Goal: Task Accomplishment & Management: Use online tool/utility

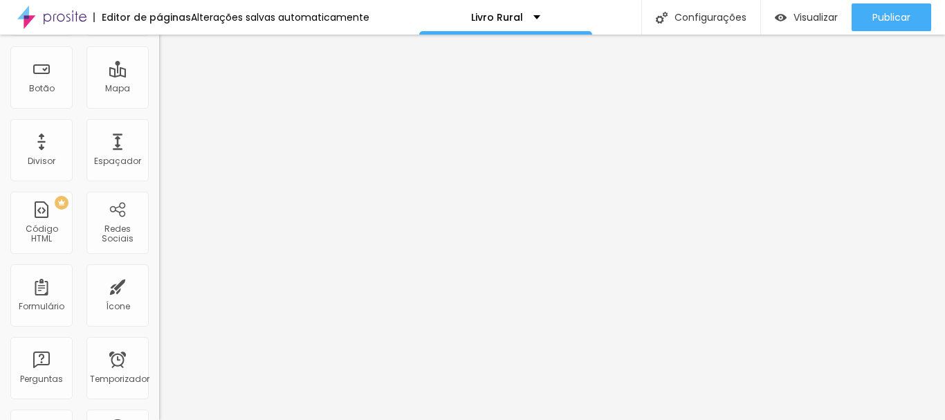
scroll to position [176, 0]
click at [42, 245] on div "PREMIUM Código HTML" at bounding box center [41, 226] width 62 height 62
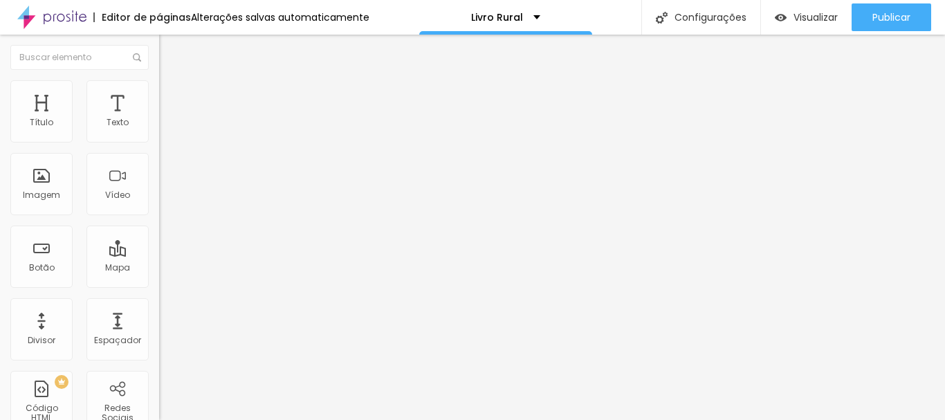
click at [159, 185] on div at bounding box center [238, 173] width 159 height 106
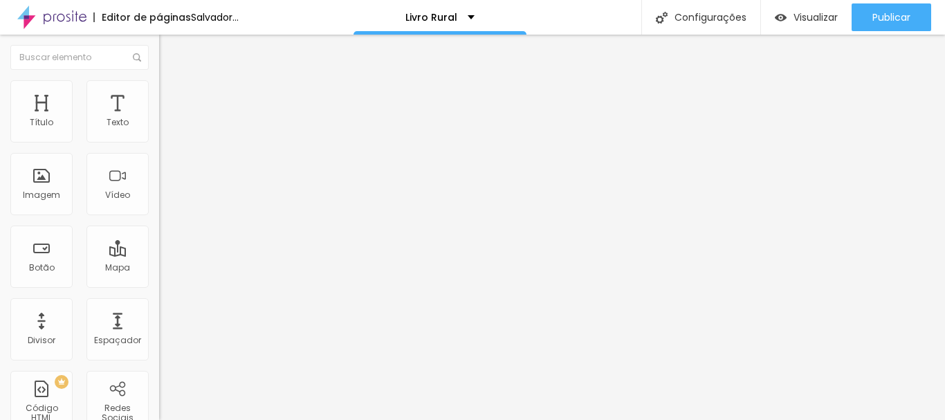
scroll to position [659, 0]
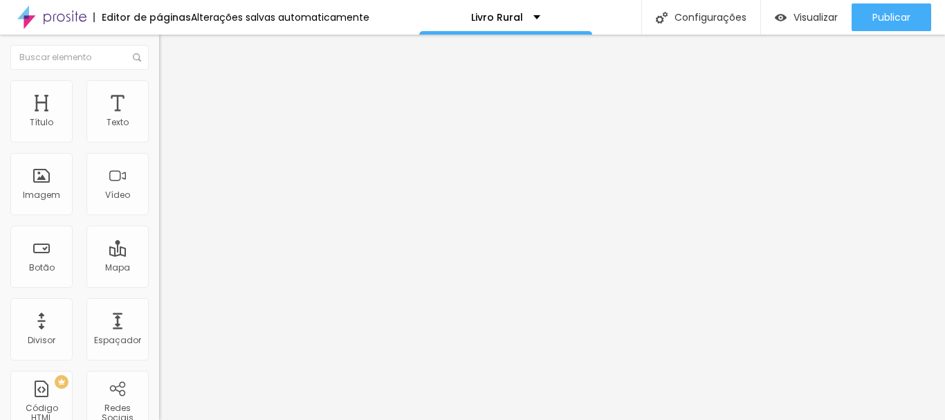
click at [159, 162] on div "Código HTML 0 caracteres 69 70 71 72 73 74 75 76 estilo de fonte : itálico ; } …" at bounding box center [238, 128] width 159 height 68
click at [159, 201] on div "estilo de fonte : itálico ; } forma { exibição : grade; lacuna: 15 px ; largura…" at bounding box center [326, 168] width 334 height 96
click at [159, 216] on div "estilo de fonte : itálico ; } forma { exibição : grade; lacuna: 15 px ; largura…" at bounding box center [326, 168] width 334 height 96
click at [159, 120] on div at bounding box center [221, 113] width 125 height 14
drag, startPoint x: 100, startPoint y: 228, endPoint x: 91, endPoint y: 272, distance: 44.3
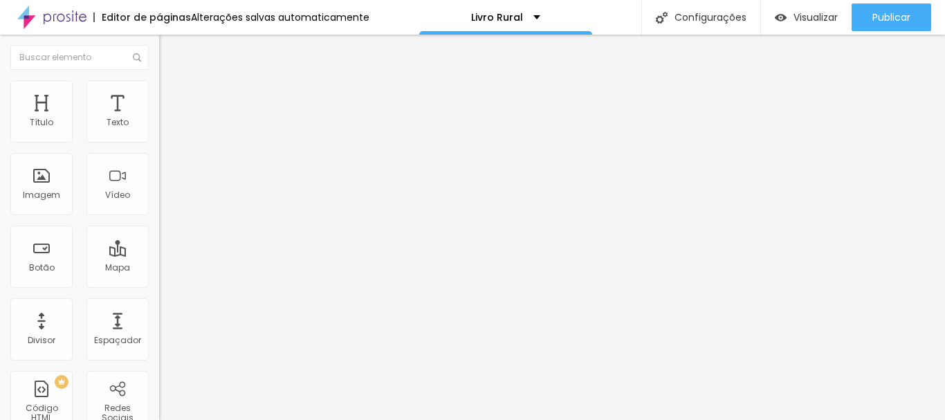
click at [159, 162] on div "Alinhamento" at bounding box center [238, 140] width 159 height 41
click at [159, 80] on li "Conteúdo" at bounding box center [238, 73] width 159 height 14
drag, startPoint x: 104, startPoint y: 142, endPoint x: 142, endPoint y: 146, distance: 38.2
click at [159, 120] on div "0 caracteres" at bounding box center [238, 111] width 159 height 18
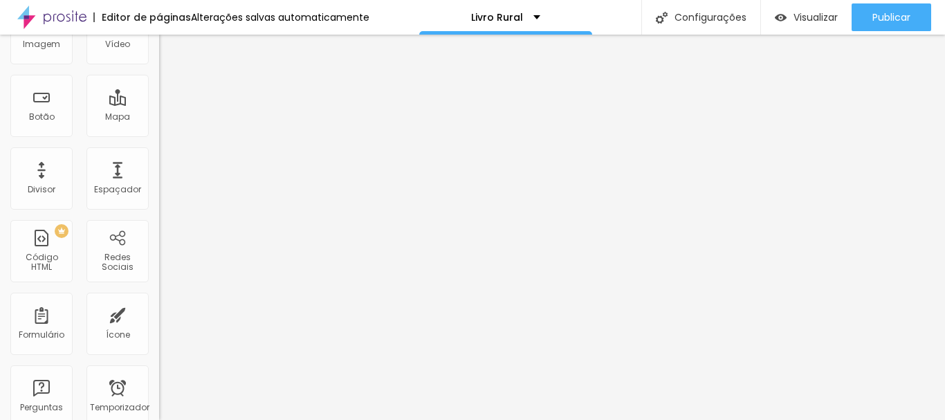
scroll to position [150, 0]
click at [50, 264] on font "Código HTML" at bounding box center [42, 262] width 32 height 21
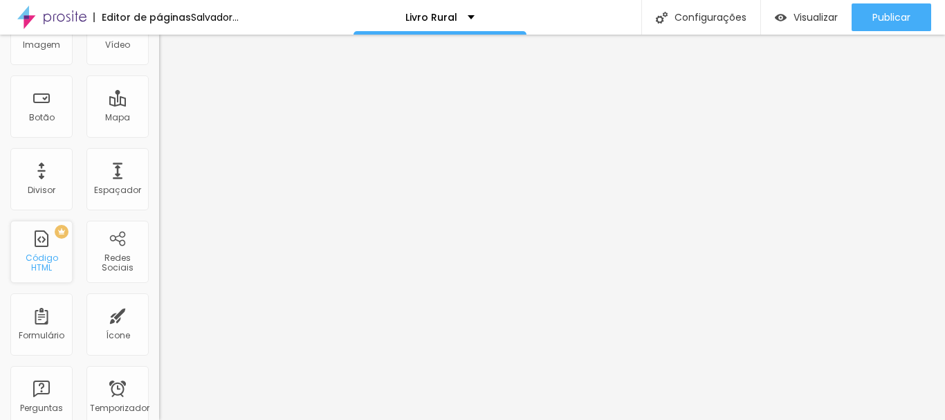
scroll to position [0, 0]
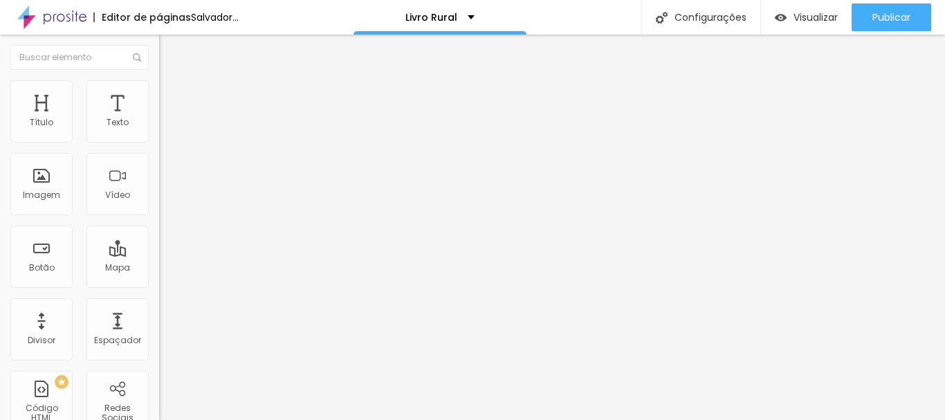
click at [159, 183] on div at bounding box center [238, 173] width 159 height 106
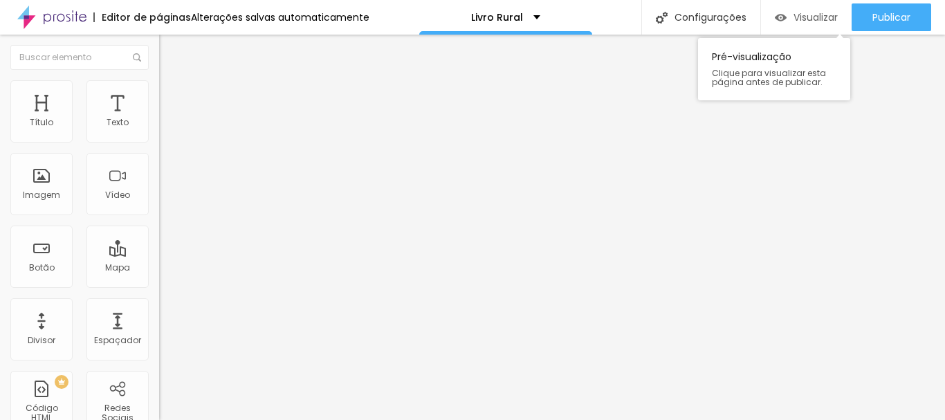
click at [831, 17] on font "Visualizar" at bounding box center [815, 17] width 44 height 14
click at [159, 138] on img at bounding box center [164, 134] width 10 height 10
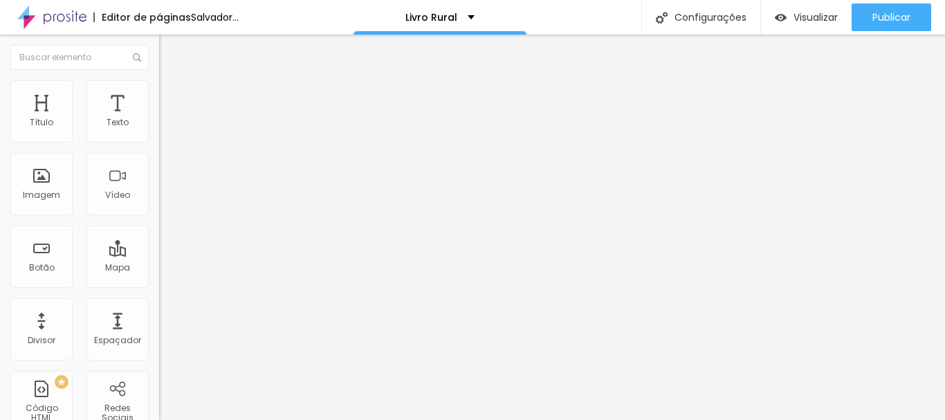
scroll to position [0, 57]
drag, startPoint x: 41, startPoint y: 178, endPoint x: 112, endPoint y: 182, distance: 70.6
click at [112, 182] on div "cor : #333 ; } cabeçalho { background : url( 'SUA-IMAGEM-DE-CAPA.jpg' ) centro …" at bounding box center [269, 161] width 334 height 96
click at [159, 120] on div "cor : #333 ; } cabeçalho { fundo : url( 'SU;DE-CAPA.jpg' ) centro / capa sem re…" at bounding box center [233, 120] width 149 height 0
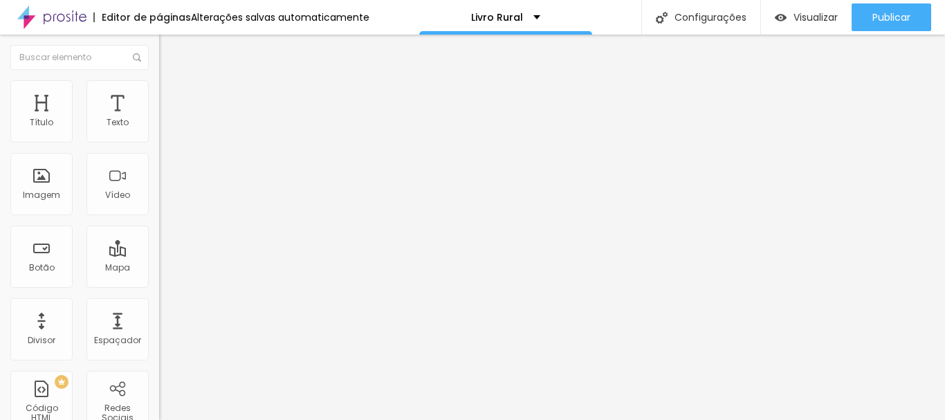
drag, startPoint x: 45, startPoint y: 182, endPoint x: 116, endPoint y: 181, distance: 71.2
click at [116, 181] on div "cor : #333 ; } cabeçalho { fundo : url( 'SU;DE-CAPA.jpg' ) centro / capa sem re…" at bounding box center [269, 161] width 334 height 96
click at [106, 201] on div "altura da linha : 1,6 ; cor : #333 ; } cabeçalho { fundo : url( 'SU;DE-CAPA.jpg…" at bounding box center [273, 161] width 334 height 96
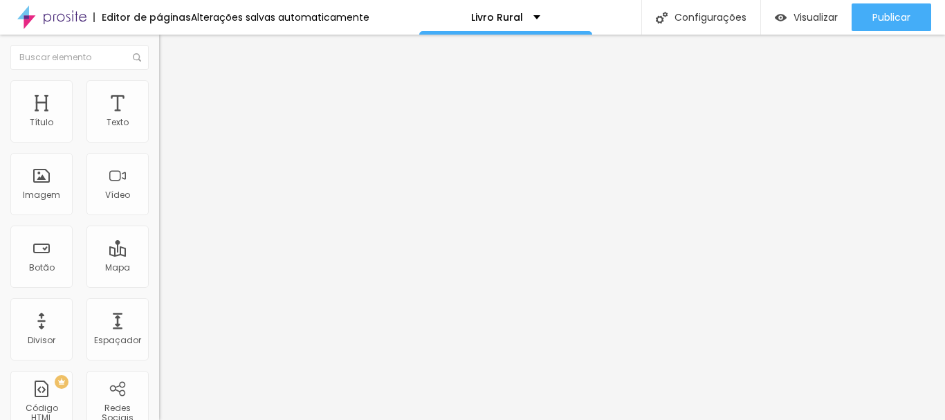
drag, startPoint x: 53, startPoint y: 192, endPoint x: 83, endPoint y: 189, distance: 29.8
click at [83, 189] on div "altura da linha : 1,6 ; cor : #333 ; } cabeçalho { fundo : url( 'SU;DE-CAPA.jpg…" at bounding box center [238, 161] width 334 height 96
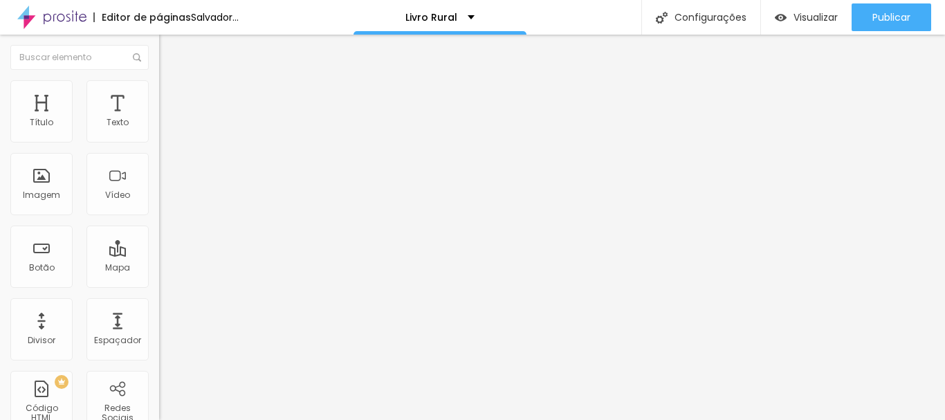
scroll to position [0, 48]
click at [159, 120] on div "altura da linha : 1,6 ; cor : #333 ; } cabeçalho { fundo : url( 'SU;DE-CAPA.jpg…" at bounding box center [233, 120] width 149 height 0
click at [113, 192] on div "altura da linha : 1,6 ; cor : #333 ; } cabeçalho { fundo : url( 'SU;DE-CAPA.jpg…" at bounding box center [278, 161] width 334 height 96
click at [123, 193] on div "altura da linha : 1,6 ; cor : #333 ; } cabeçalho { background : url( 'SUA-IMAGE…" at bounding box center [229, 161] width 334 height 96
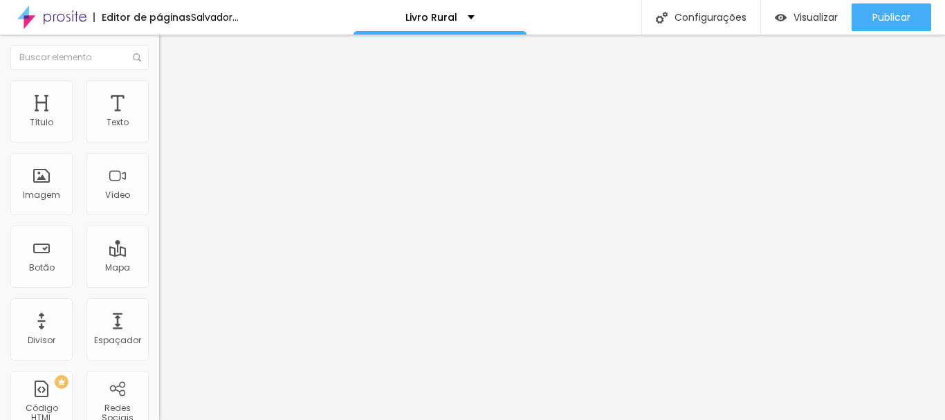
click at [159, 89] on img at bounding box center [165, 86] width 12 height 12
click at [159, 80] on li "Conteúdo" at bounding box center [238, 73] width 159 height 14
click at [159, 180] on div "<! DOCTYPE html > < html lang = "pt-BR" > < cabeça > < meta charset = "UTF-8" >…" at bounding box center [326, 168] width 334 height 96
click at [119, 180] on div "cor : #333 ; } cabeçalho { background : url( 'SUA-IMAGEM-DE-CAPA.jpg' ) centro …" at bounding box center [286, 161] width 334 height 96
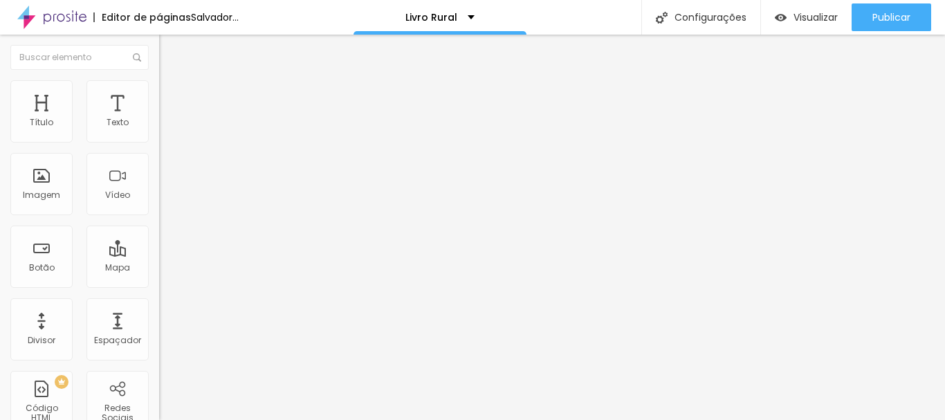
click at [119, 180] on div "cor : #333 ; } cabeçalho { background : url( 'SUA-IMAGEM-DE-CAPA.jpg' ) centro …" at bounding box center [286, 161] width 334 height 96
drag, startPoint x: 128, startPoint y: 183, endPoint x: 39, endPoint y: 180, distance: 88.5
click at [70, 180] on div "cor : #333 ; } cabeçalho { background : url( 'SUA-IMAGEM-DE-CAPA.jpg' ) centro …" at bounding box center [237, 161] width 334 height 96
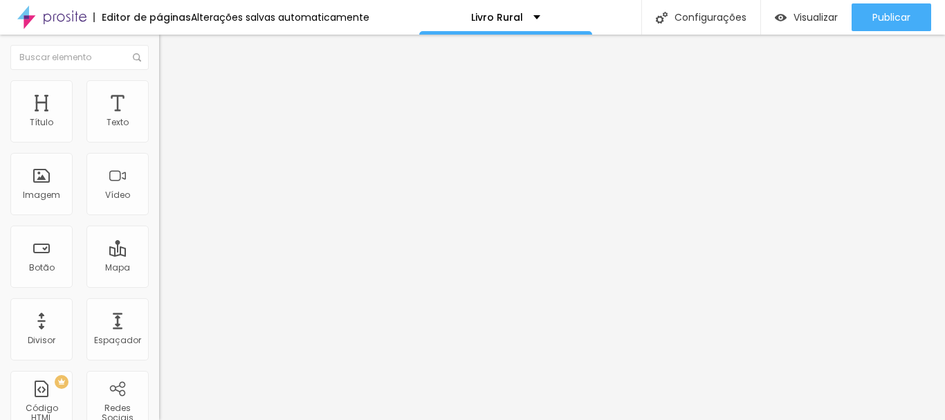
click at [70, 180] on div "cor : #333 ; } cabeçalho { fundo : url( 'SUDSC_3375 centro/capa sem repetição; …" at bounding box center [237, 161] width 334 height 96
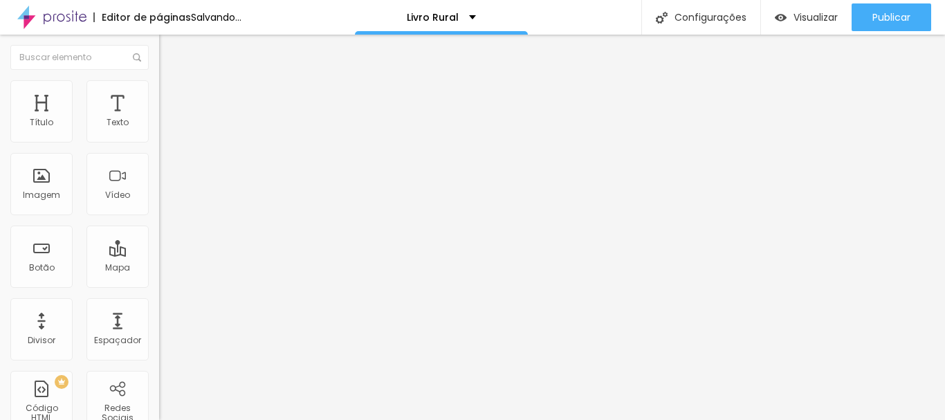
click at [70, 177] on div "cor : #333 ; } cabeçalho { fundo : seu ' SUDSC_3375 centro/capa sem repetição; …" at bounding box center [237, 161] width 334 height 96
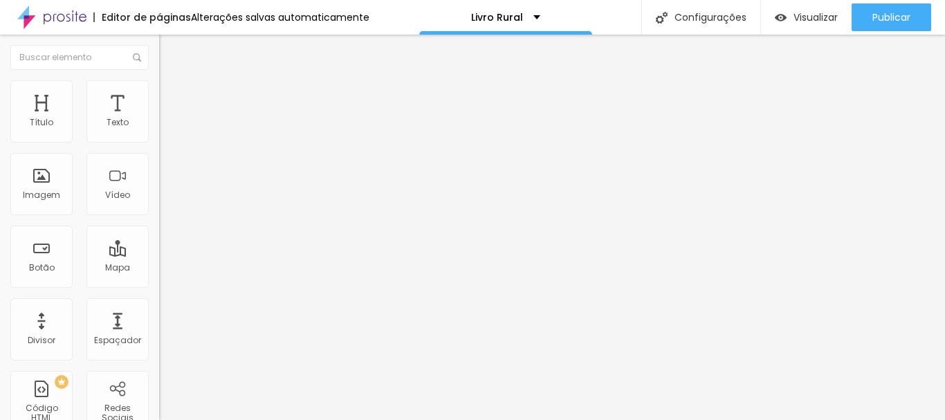
scroll to position [0, 133]
click at [159, 104] on font "Código HTML" at bounding box center [186, 98] width 55 height 12
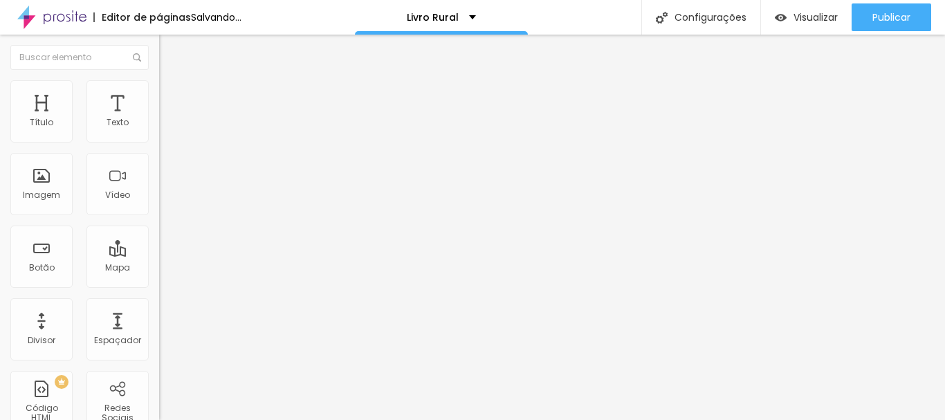
click at [159, 120] on div "< estilo > corpo { família de fontes : Arial , sem serifa ; margem : 0 ; preenc…" at bounding box center [233, 120] width 149 height 0
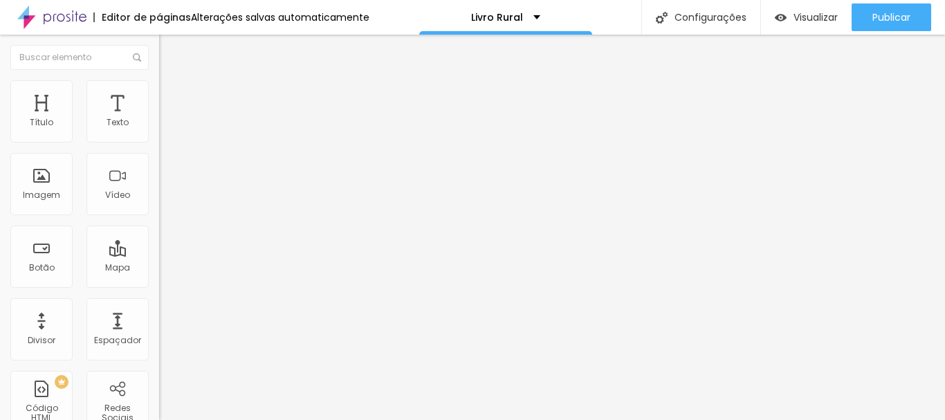
drag, startPoint x: 140, startPoint y: 145, endPoint x: 66, endPoint y: 152, distance: 74.4
click at [179, 112] on font "caracteres" at bounding box center [202, 106] width 46 height 12
drag, startPoint x: 61, startPoint y: 149, endPoint x: 144, endPoint y: 239, distance: 122.3
click at [159, 120] on div "1726 caracteres 13 14 15 16 17 18 19 20 21 22 23 < estilo > corpo { família de …" at bounding box center [238, 111] width 159 height 18
click at [159, 120] on div "13 14 15 16 17 18 19 20 21 22 23 < estilo > corpo { família de fontes : Arial ,…" at bounding box center [238, 120] width 159 height 0
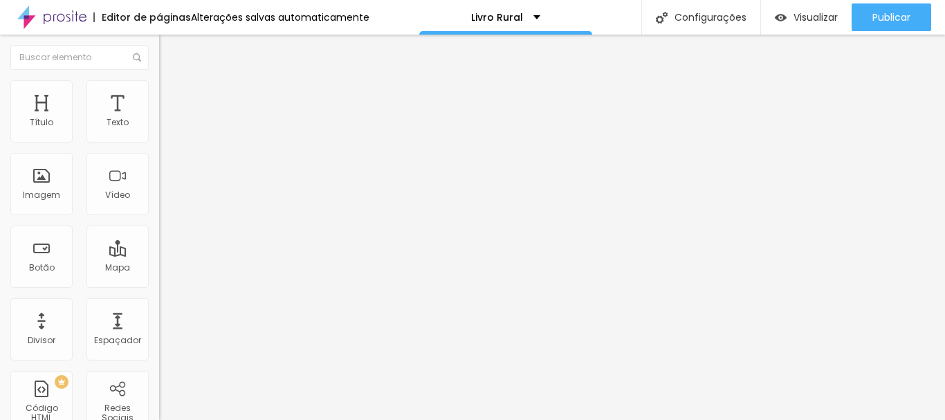
scroll to position [10, 0]
drag, startPoint x: 144, startPoint y: 239, endPoint x: 117, endPoint y: 177, distance: 67.2
click at [159, 120] on div "13 14 15 16 17 18 19 20 21 22 23 < estilo > corpo { família de fontes : Arial ,…" at bounding box center [238, 120] width 159 height 0
click at [50, 382] on div "PREMIUM Código HTML" at bounding box center [41, 402] width 62 height 62
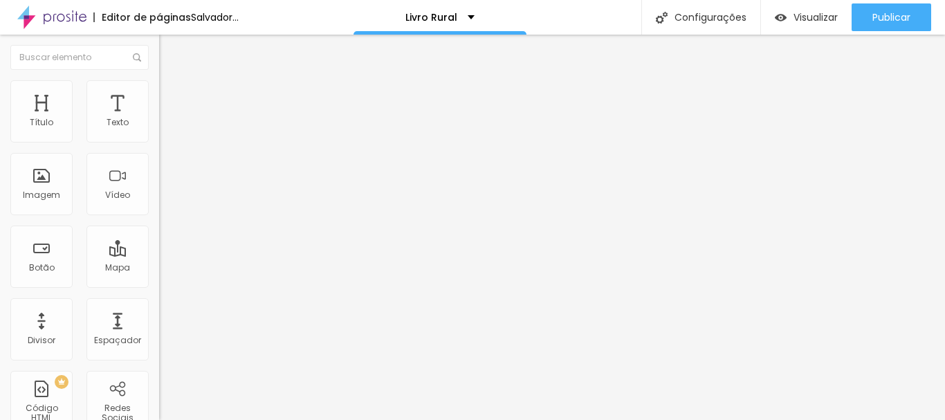
click at [159, 227] on div at bounding box center [238, 173] width 159 height 106
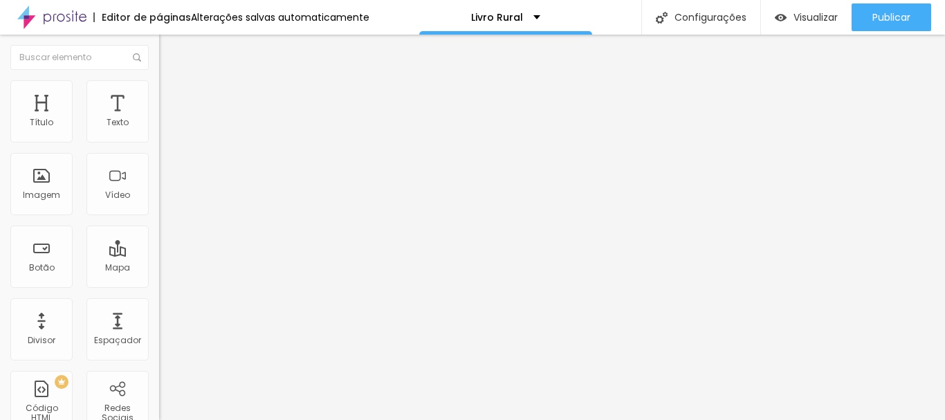
click at [159, 90] on li "Avançado" at bounding box center [238, 87] width 159 height 14
click at [543, 20] on div "Livro Rural" at bounding box center [505, 17] width 173 height 35
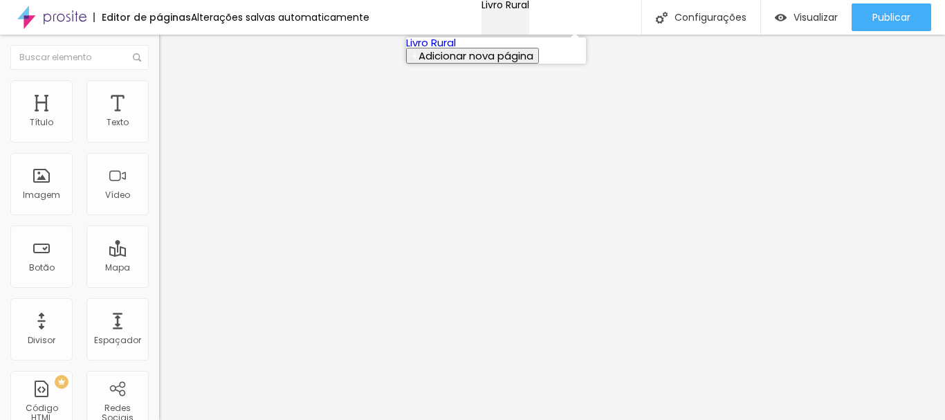
click at [529, 10] on div "Livro Rural" at bounding box center [505, 5] width 48 height 10
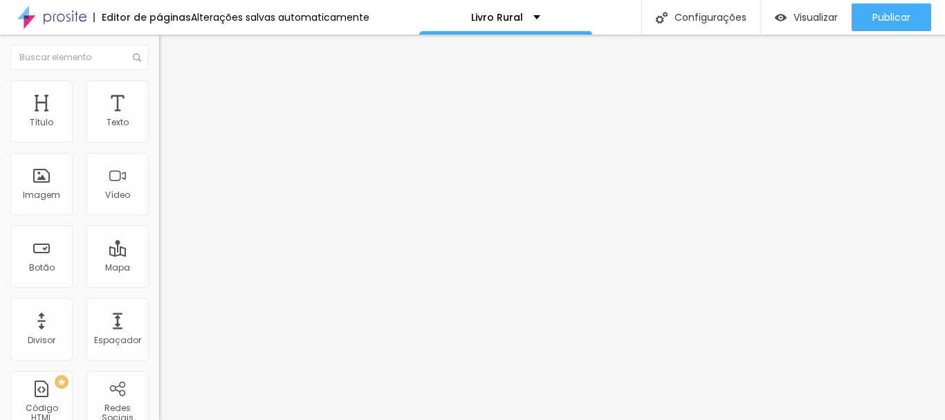
click at [169, 50] on img "button" at bounding box center [174, 50] width 11 height 11
click at [39, 210] on div "Imagem" at bounding box center [41, 184] width 62 height 62
click at [36, 187] on div "Imagem" at bounding box center [41, 184] width 62 height 62
